Goal: Information Seeking & Learning: Learn about a topic

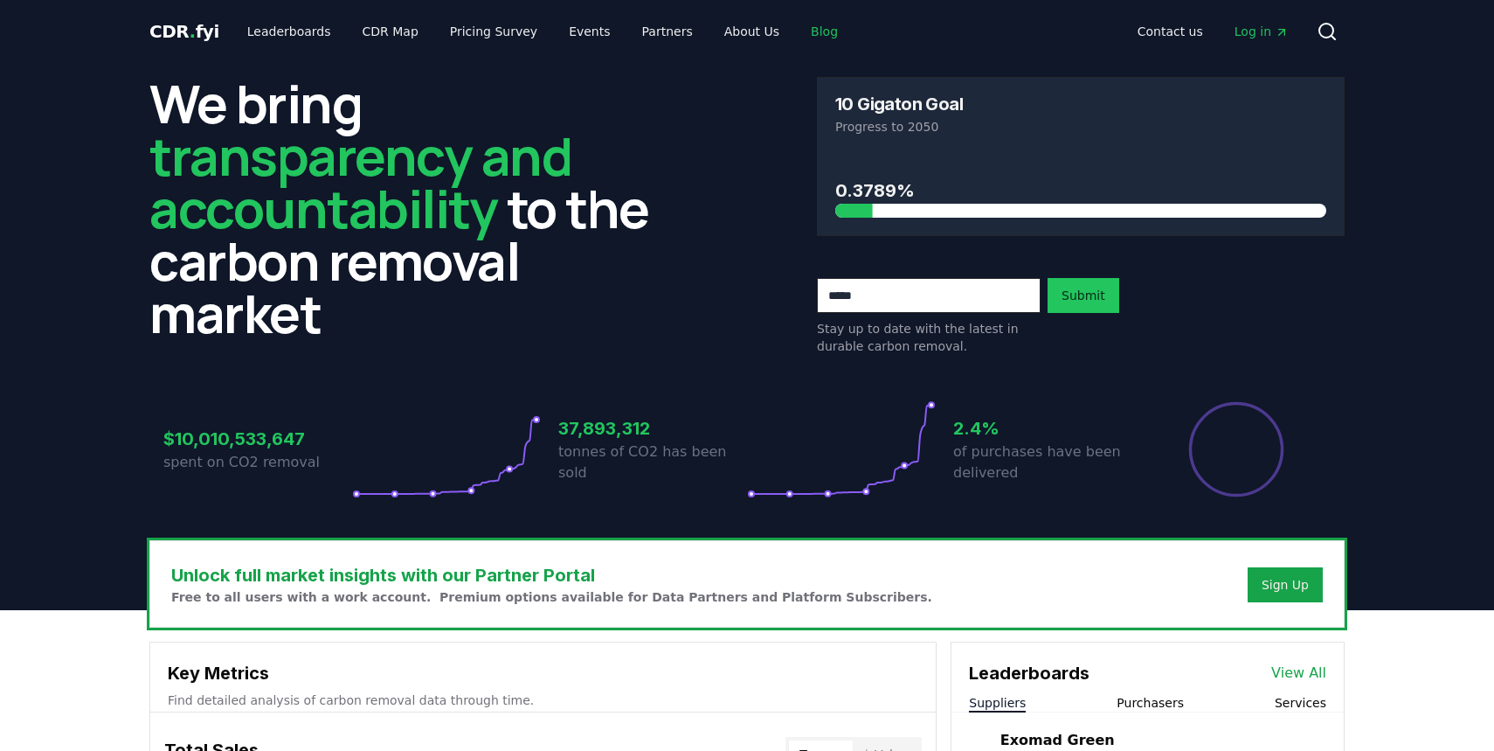
click at [797, 31] on link "Blog" at bounding box center [824, 31] width 55 height 31
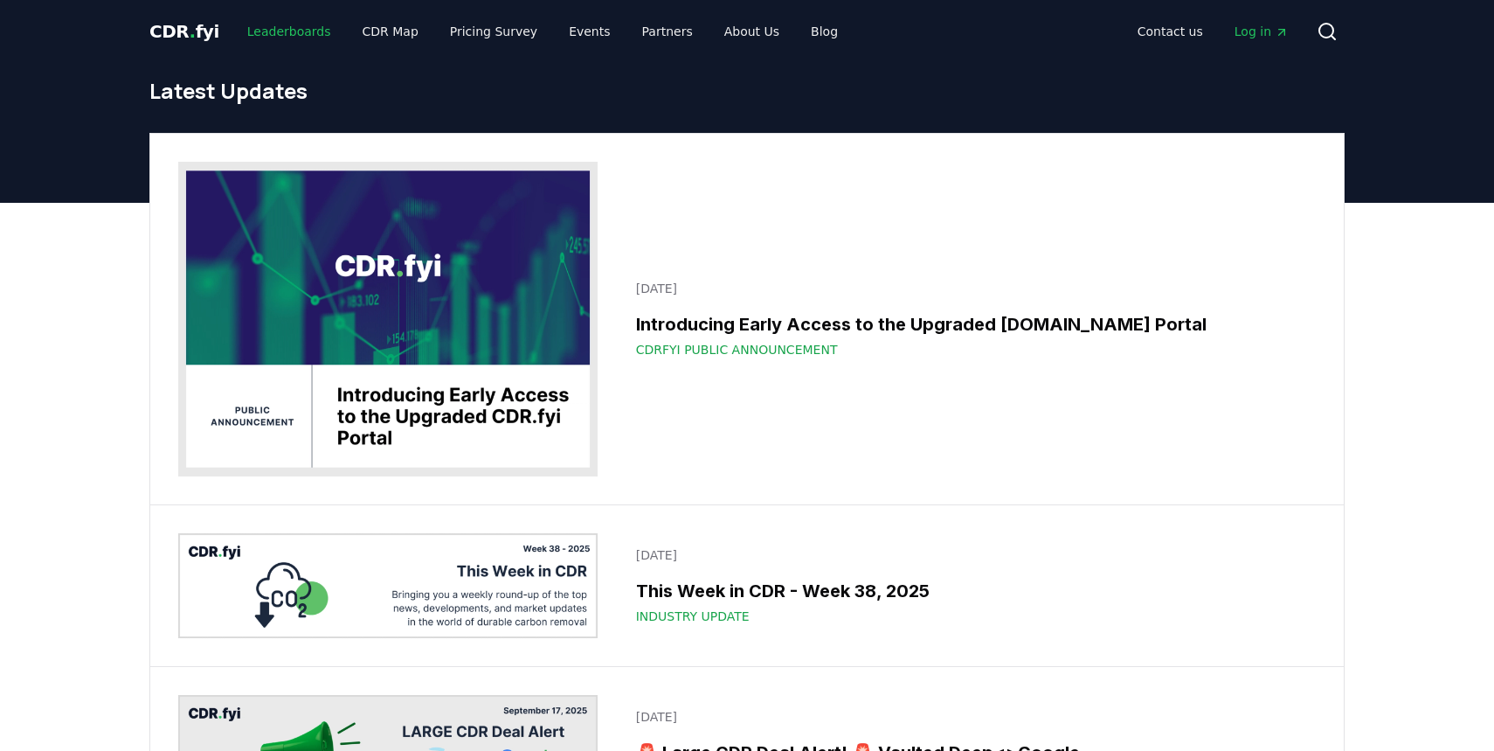
click at [305, 34] on link "Leaderboards" at bounding box center [289, 31] width 112 height 31
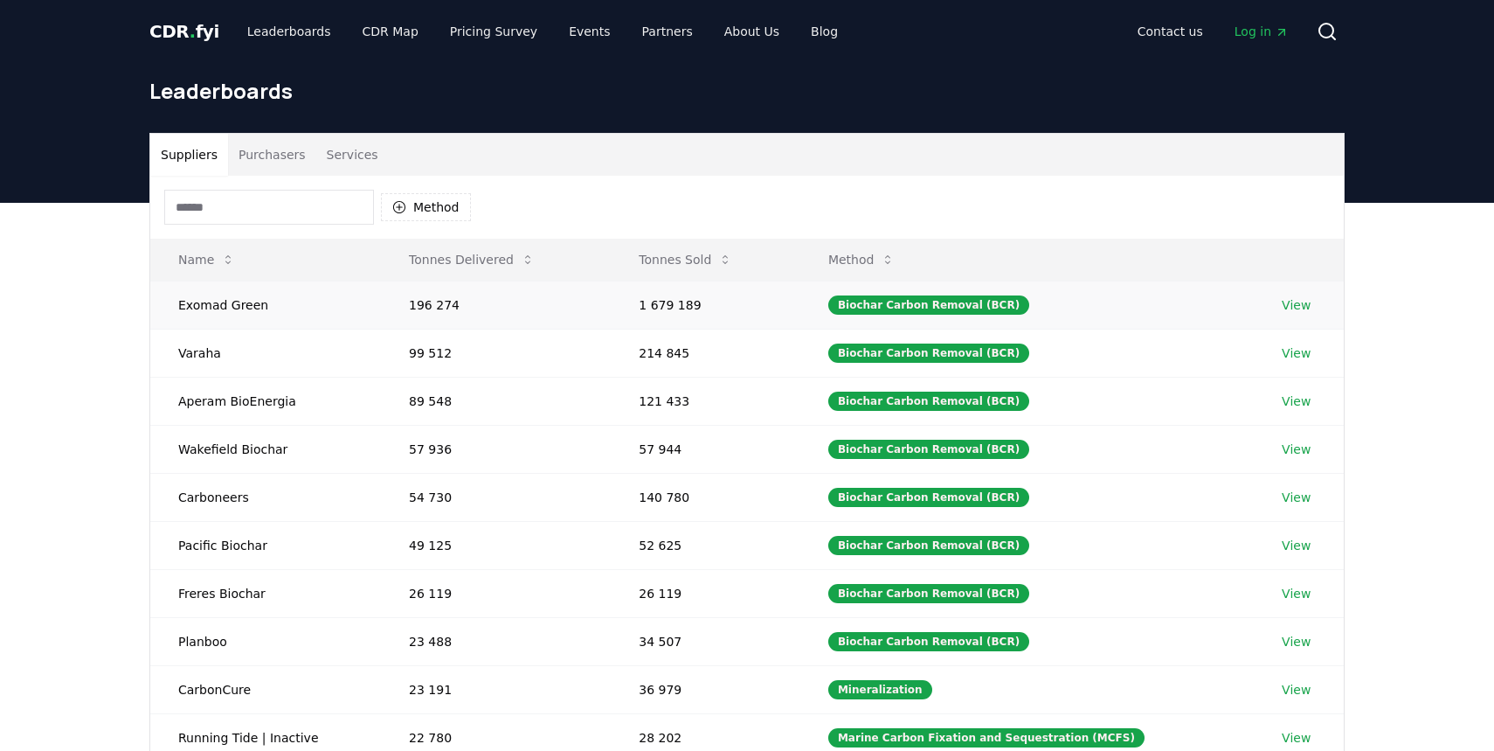
click at [202, 302] on td "Exomad Green" at bounding box center [265, 305] width 231 height 48
click at [1289, 307] on link "View" at bounding box center [1296, 304] width 29 height 17
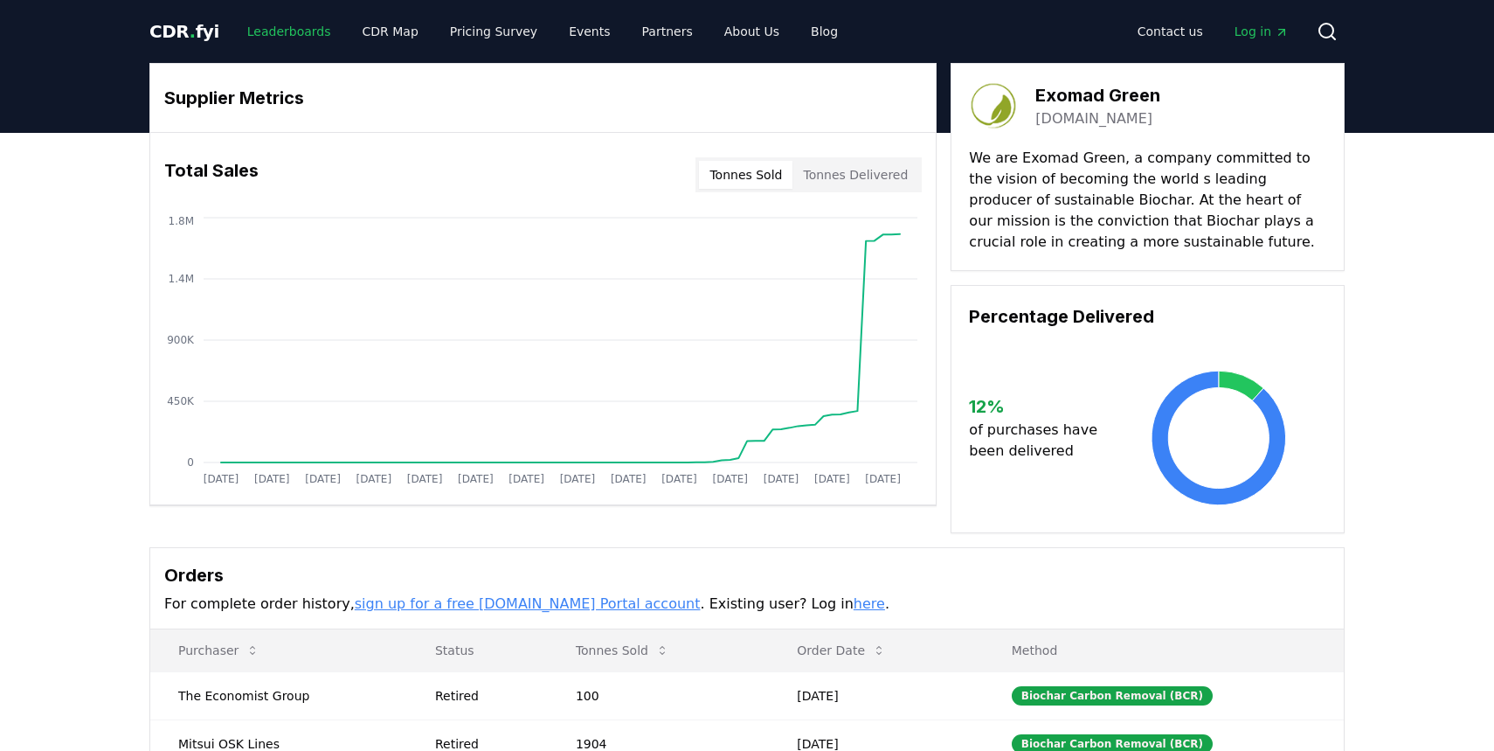
click at [281, 34] on link "Leaderboards" at bounding box center [289, 31] width 112 height 31
